Goal: Information Seeking & Learning: Learn about a topic

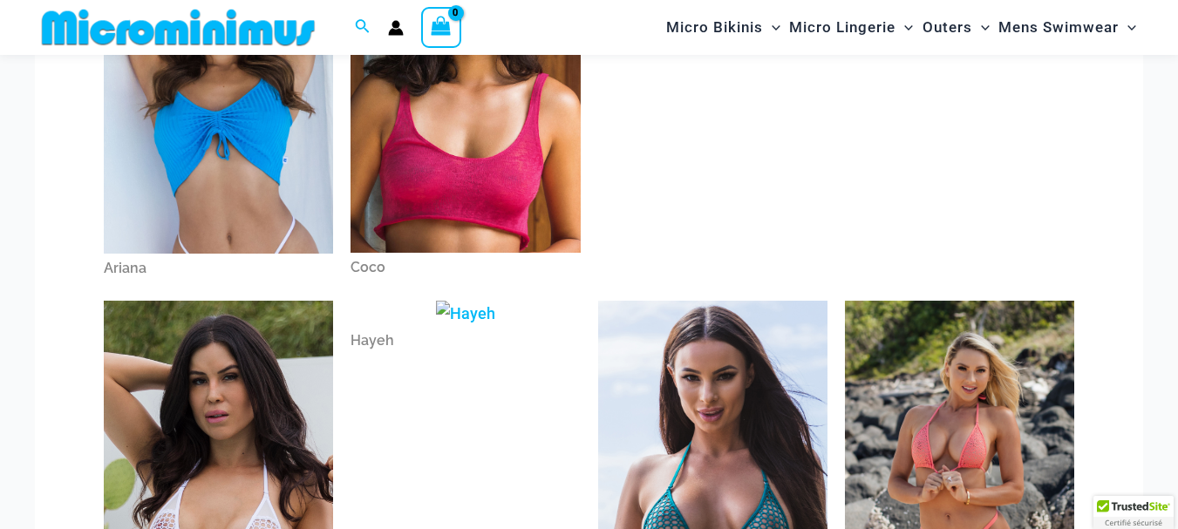
scroll to position [335, 0]
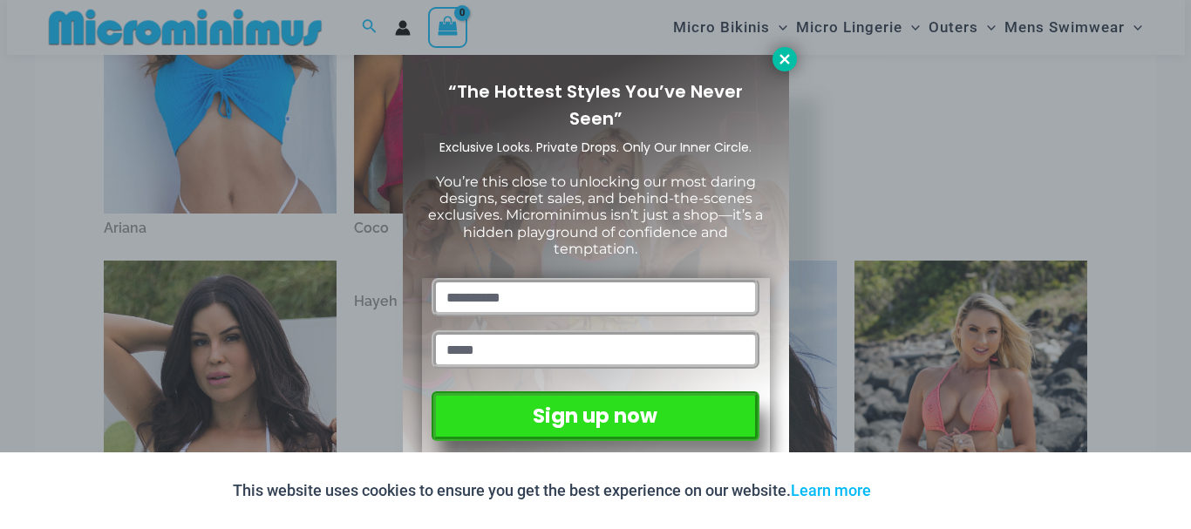
click at [780, 58] on icon at bounding box center [785, 59] width 16 height 16
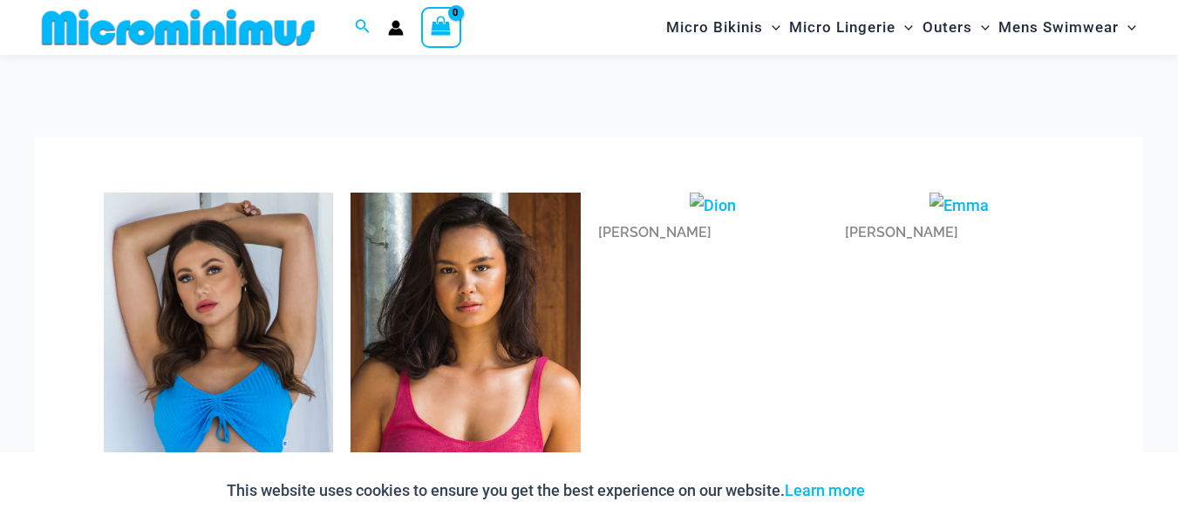
scroll to position [0, 0]
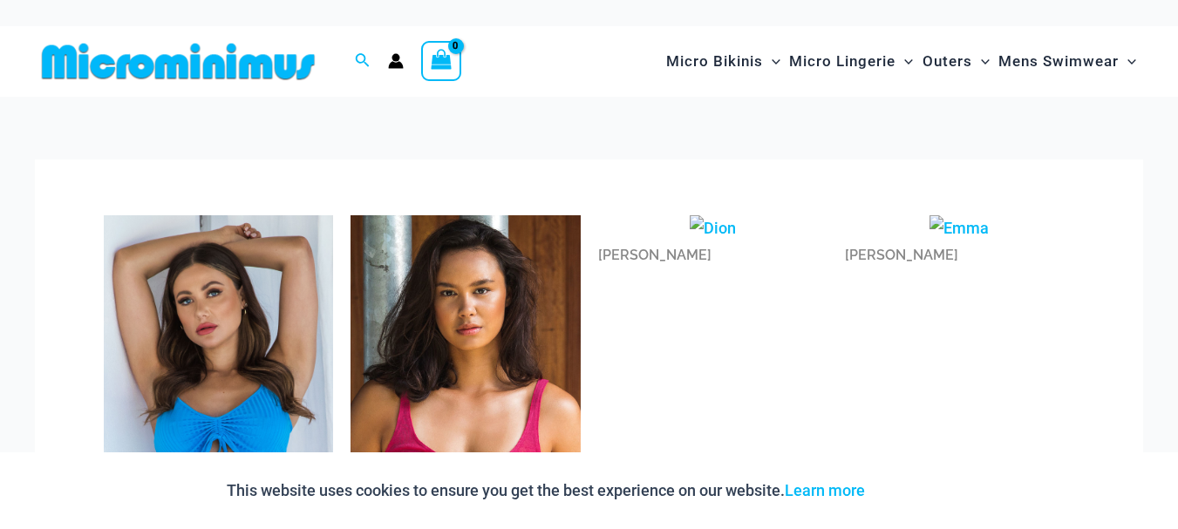
click at [248, 294] on img at bounding box center [218, 387] width 229 height 344
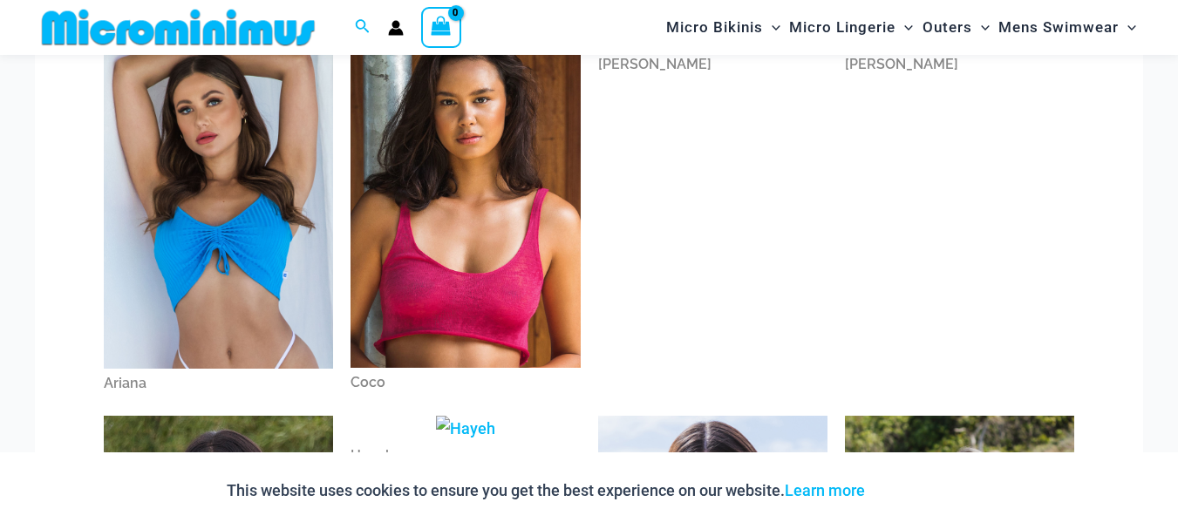
scroll to position [161, 0]
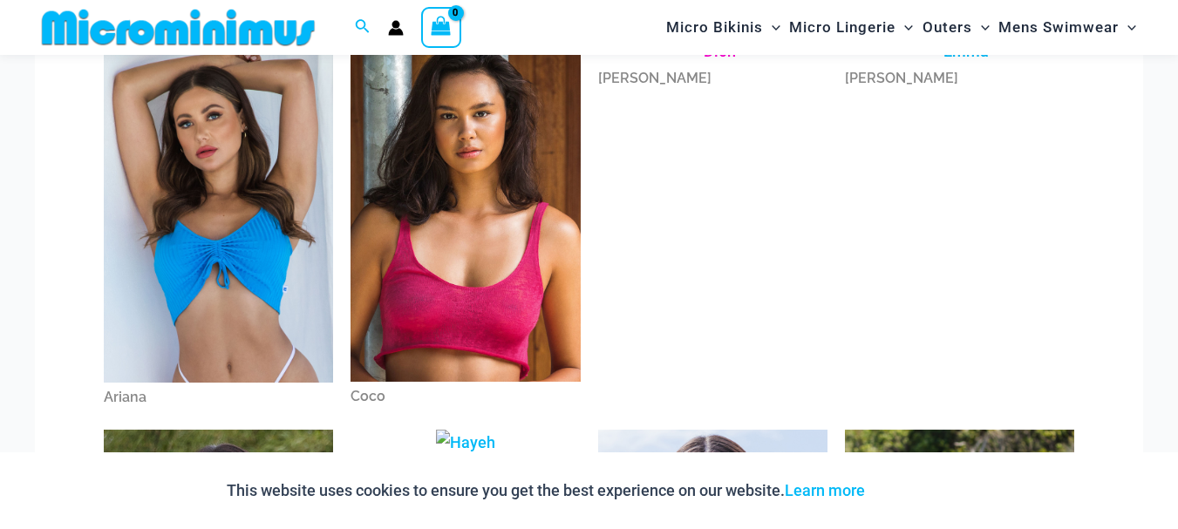
click at [620, 83] on div "Dion" at bounding box center [712, 79] width 229 height 30
click at [855, 83] on div "Emma" at bounding box center [959, 79] width 229 height 30
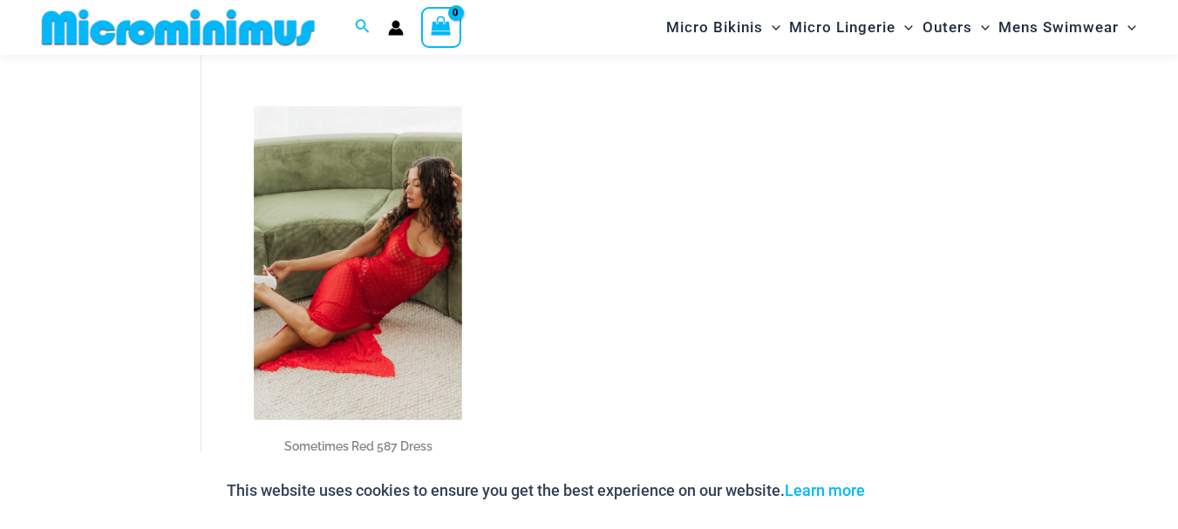
scroll to position [771, 0]
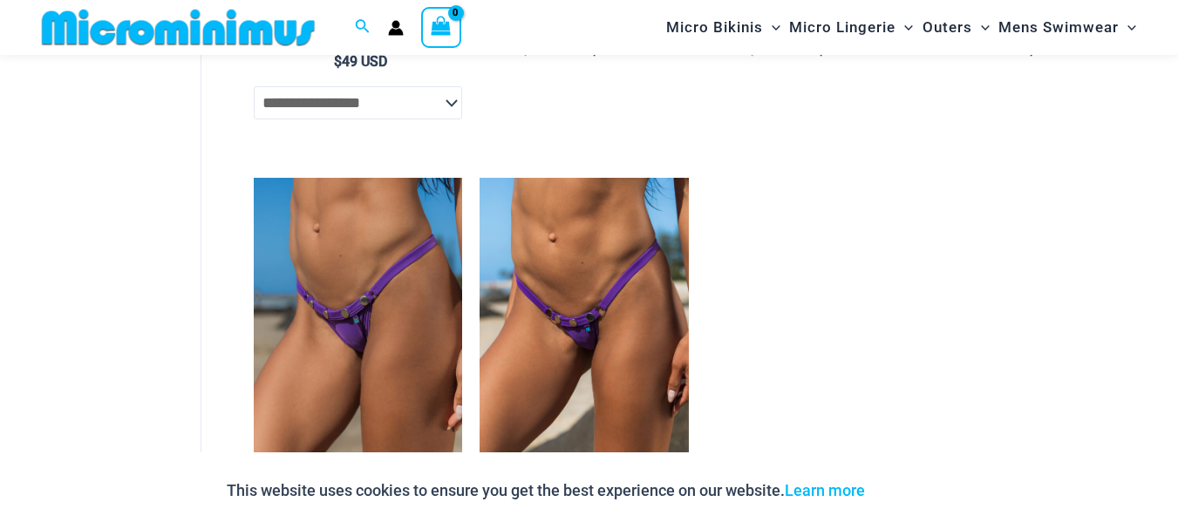
scroll to position [509, 0]
